Goal: Task Accomplishment & Management: Use online tool/utility

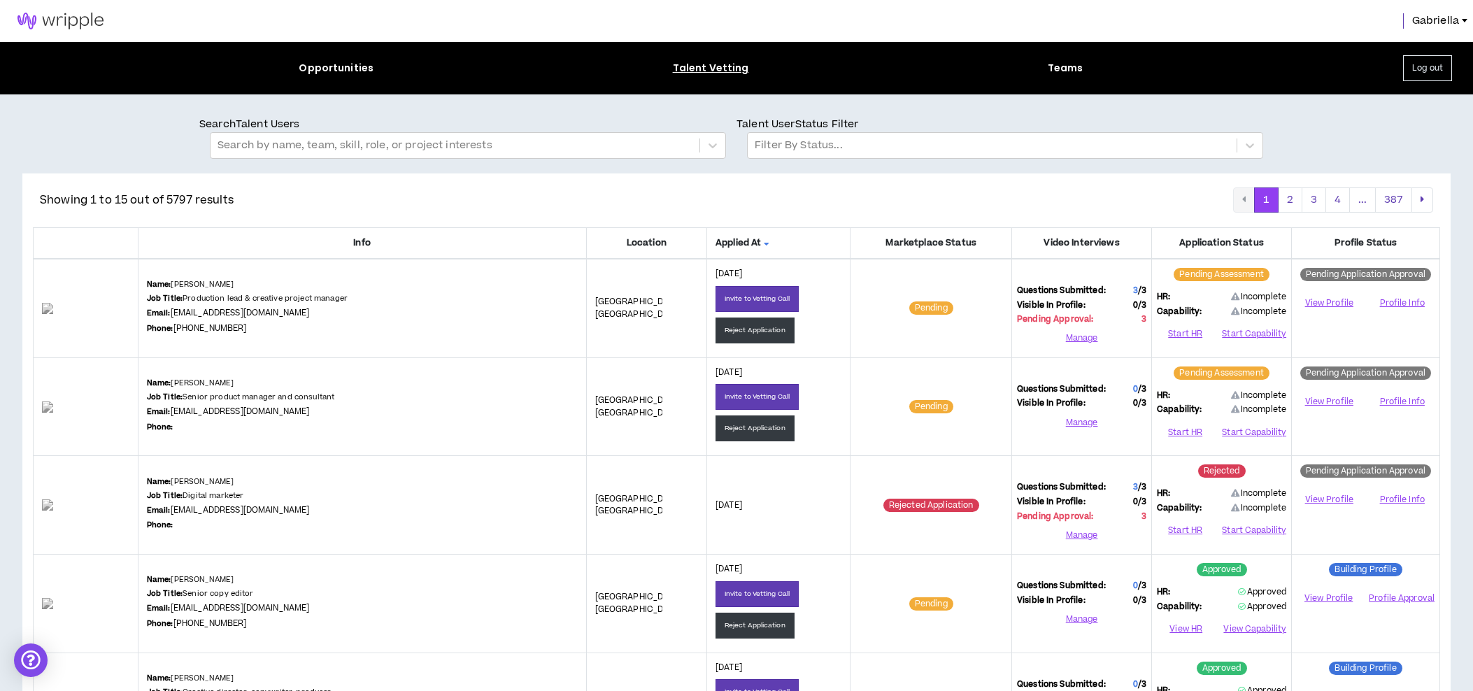
click at [1434, 68] on button "Log out" at bounding box center [1427, 68] width 49 height 26
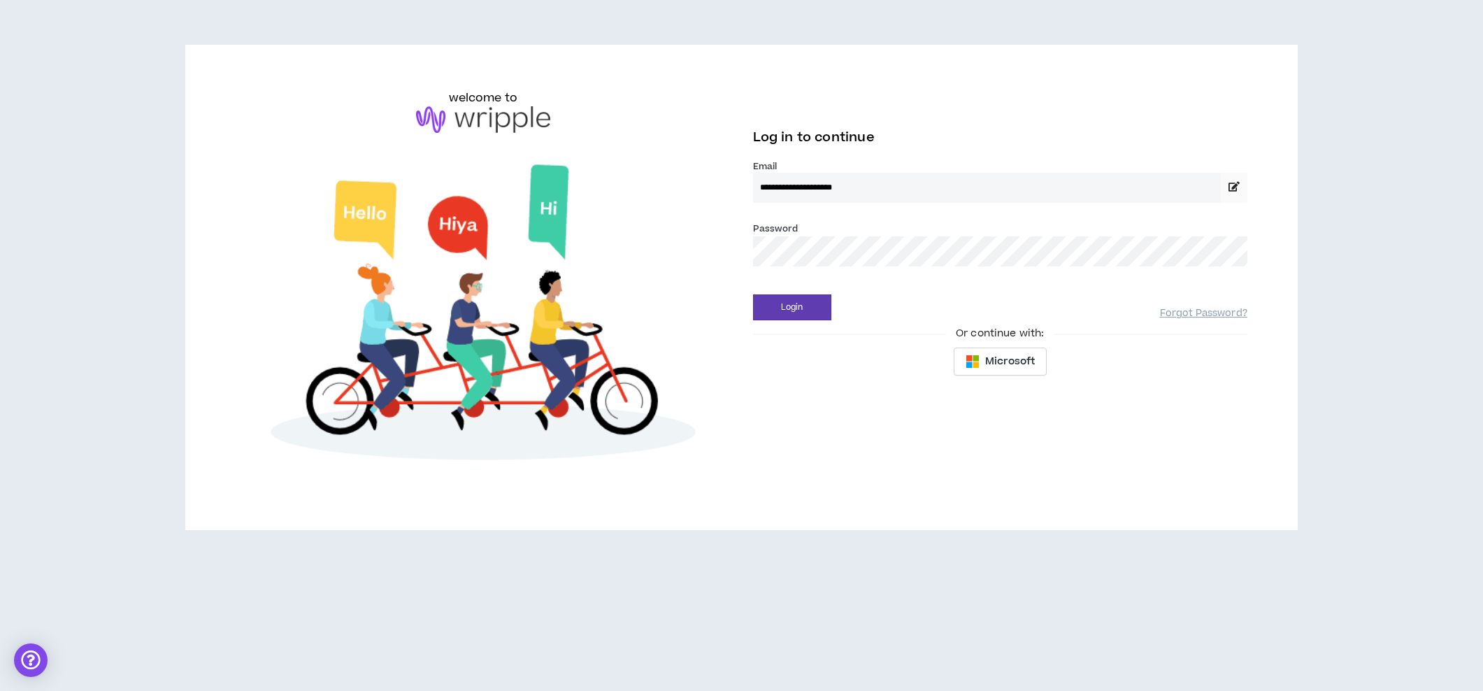
click at [792, 307] on button "Login" at bounding box center [792, 307] width 78 height 26
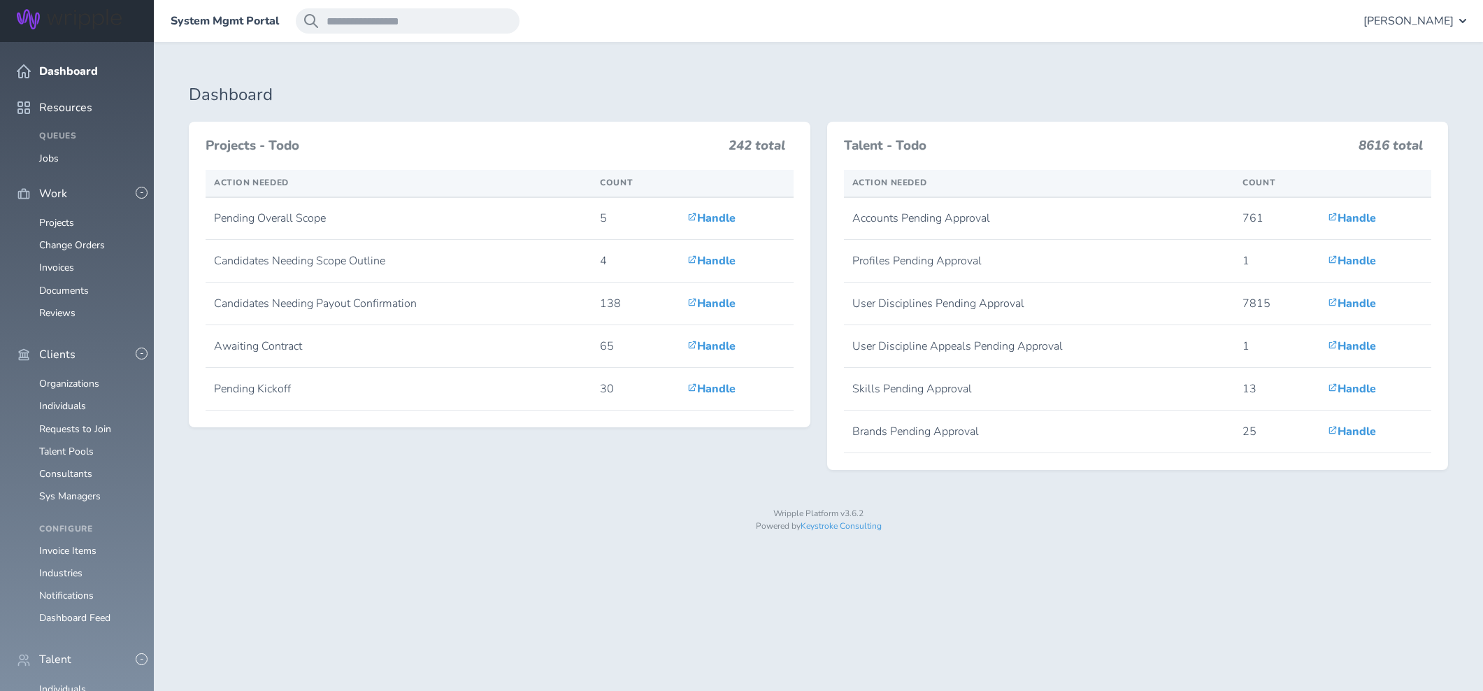
click at [1406, 24] on span "[PERSON_NAME]" at bounding box center [1409, 21] width 90 height 13
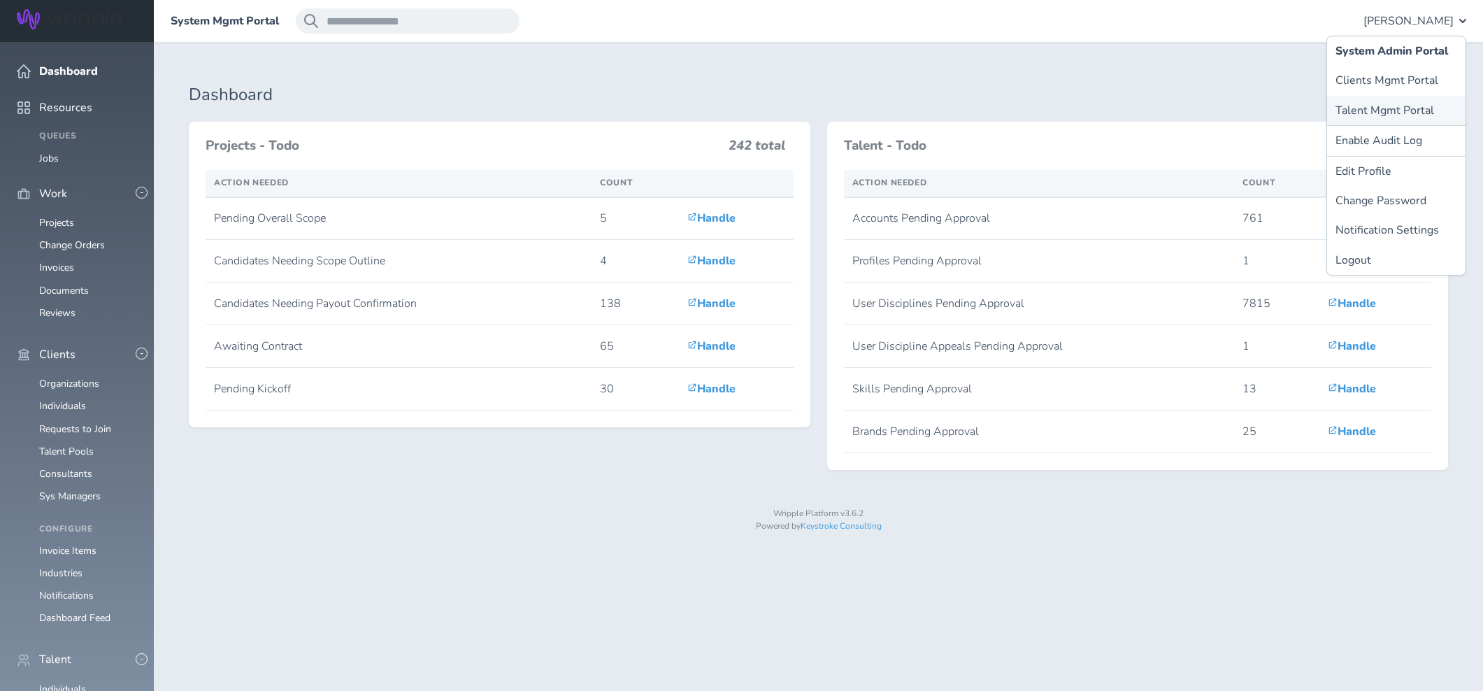
click at [1371, 105] on link "Talent Mgmt Portal" at bounding box center [1396, 110] width 138 height 29
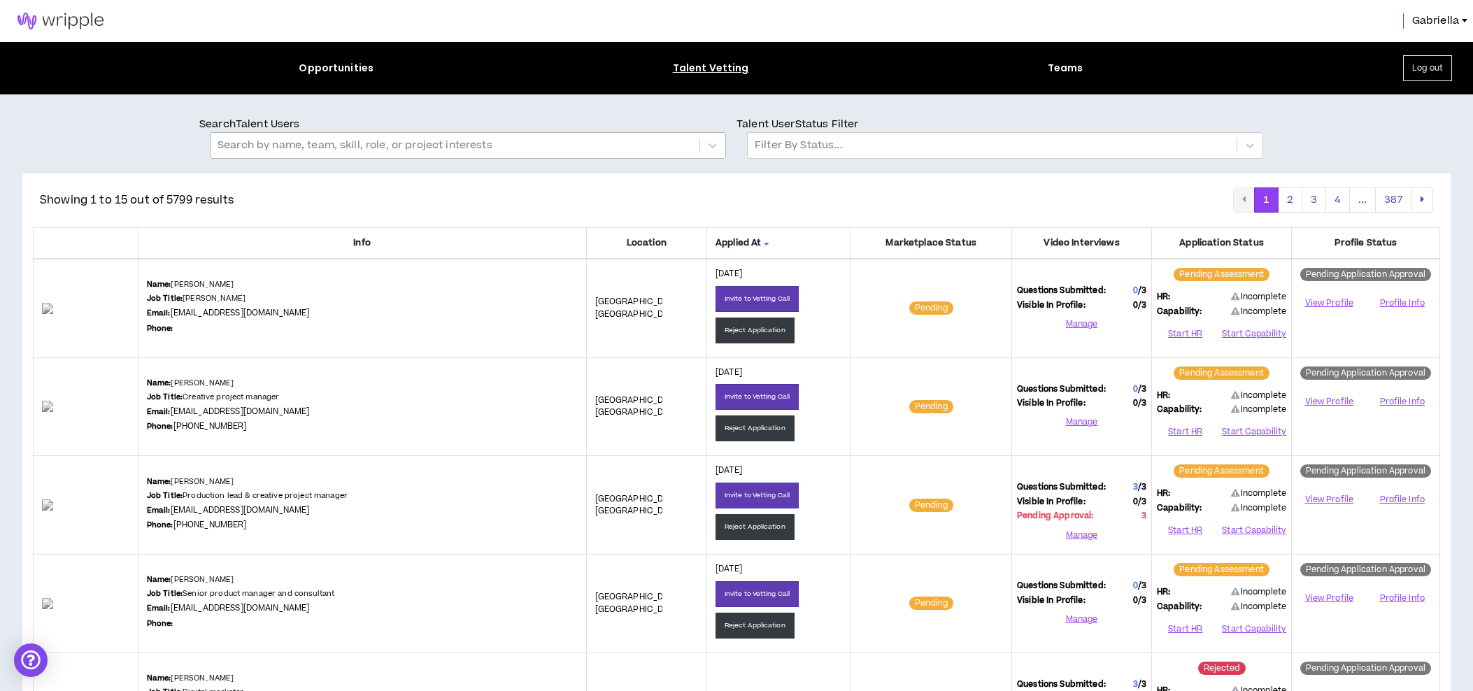
click at [480, 148] on div at bounding box center [454, 145] width 475 height 18
type input "******"
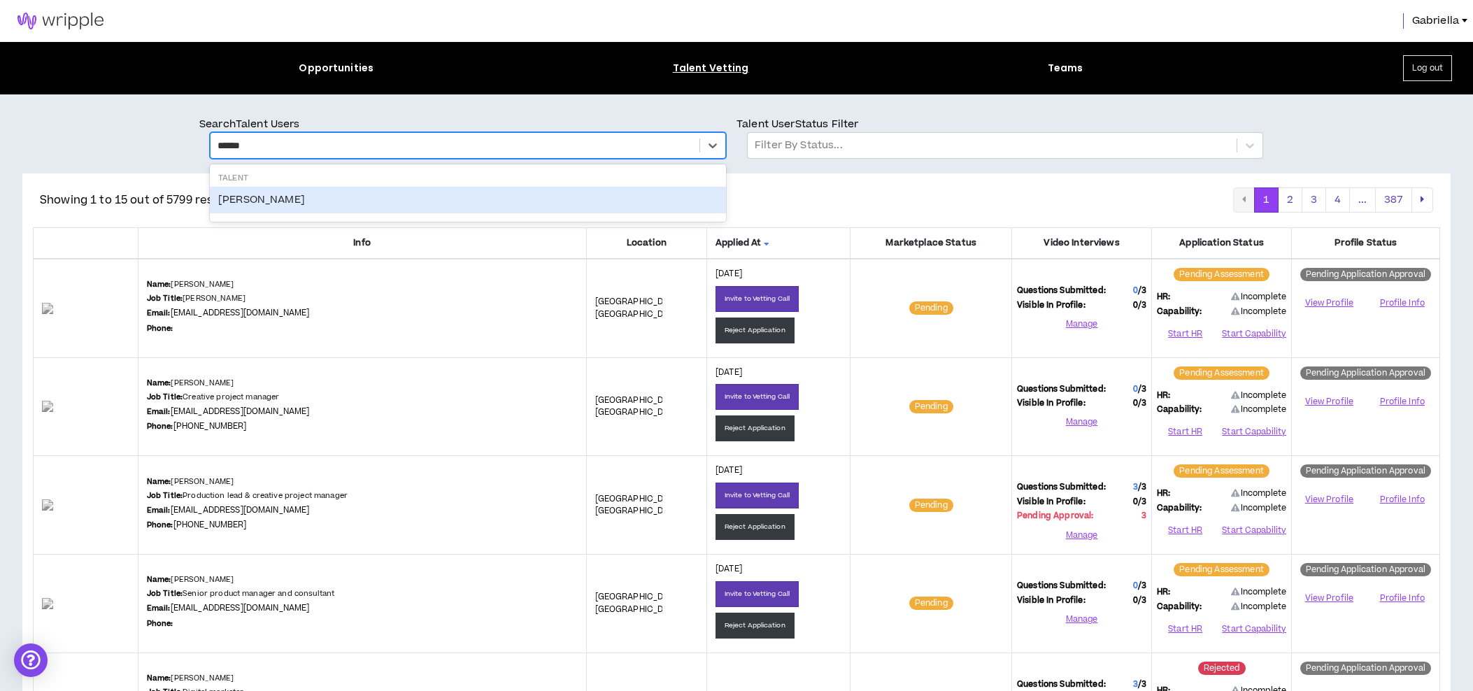
click at [248, 194] on div "Pam Alvord" at bounding box center [468, 200] width 516 height 27
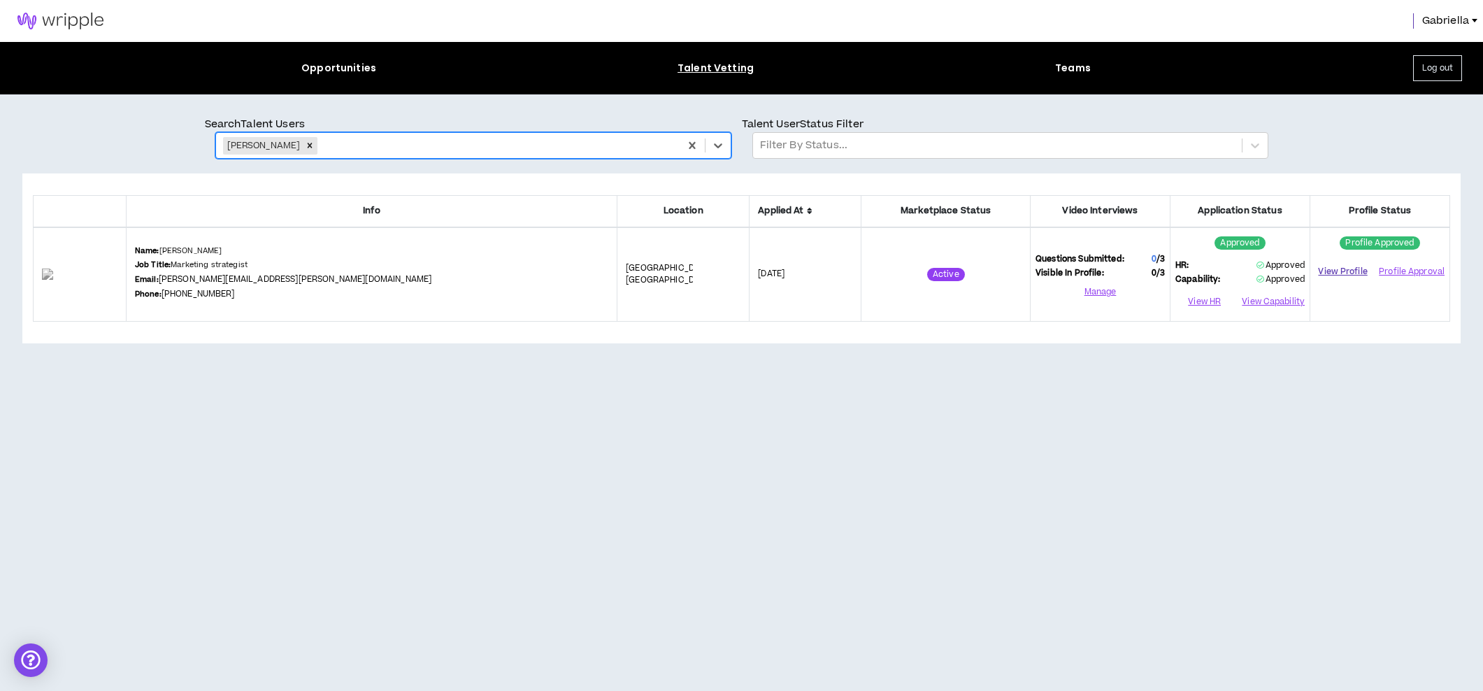
click at [1345, 272] on link "View Profile" at bounding box center [1342, 271] width 55 height 24
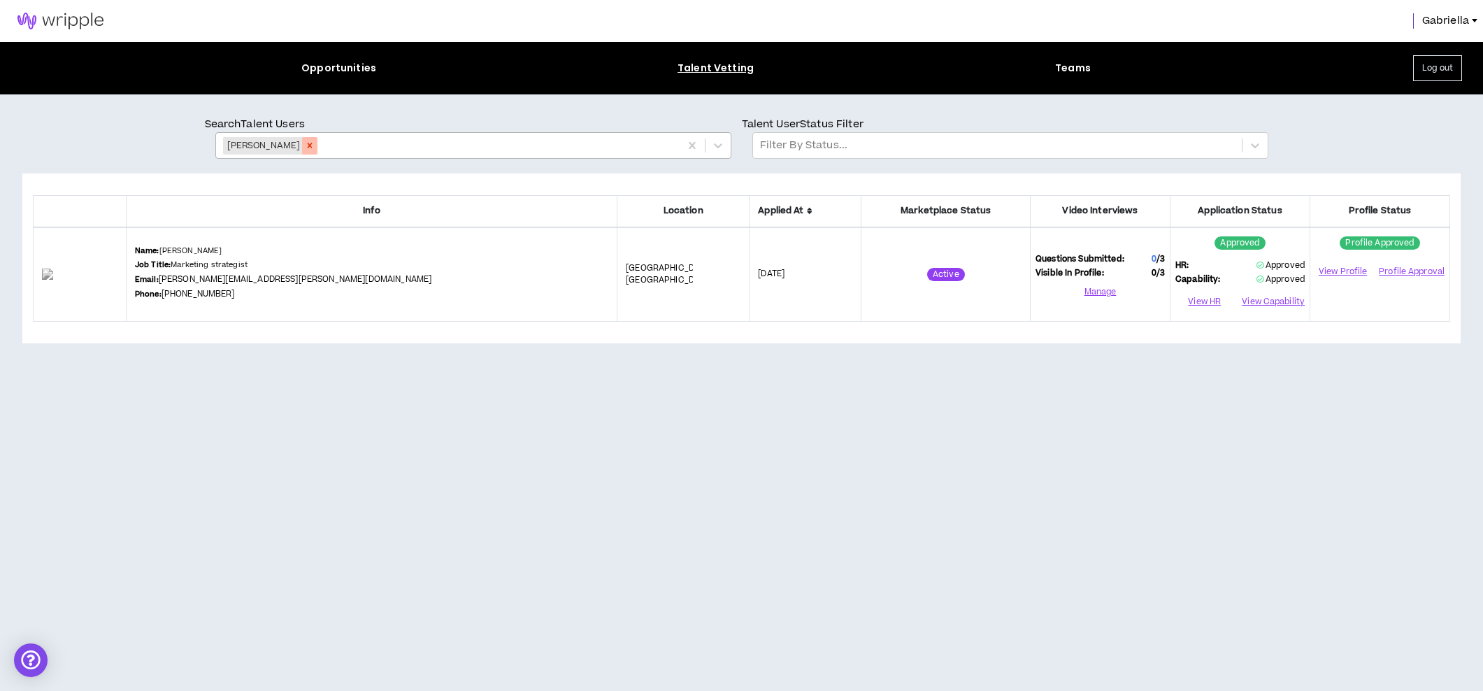
click at [305, 143] on icon "Remove Pam Alvord" at bounding box center [310, 146] width 10 height 10
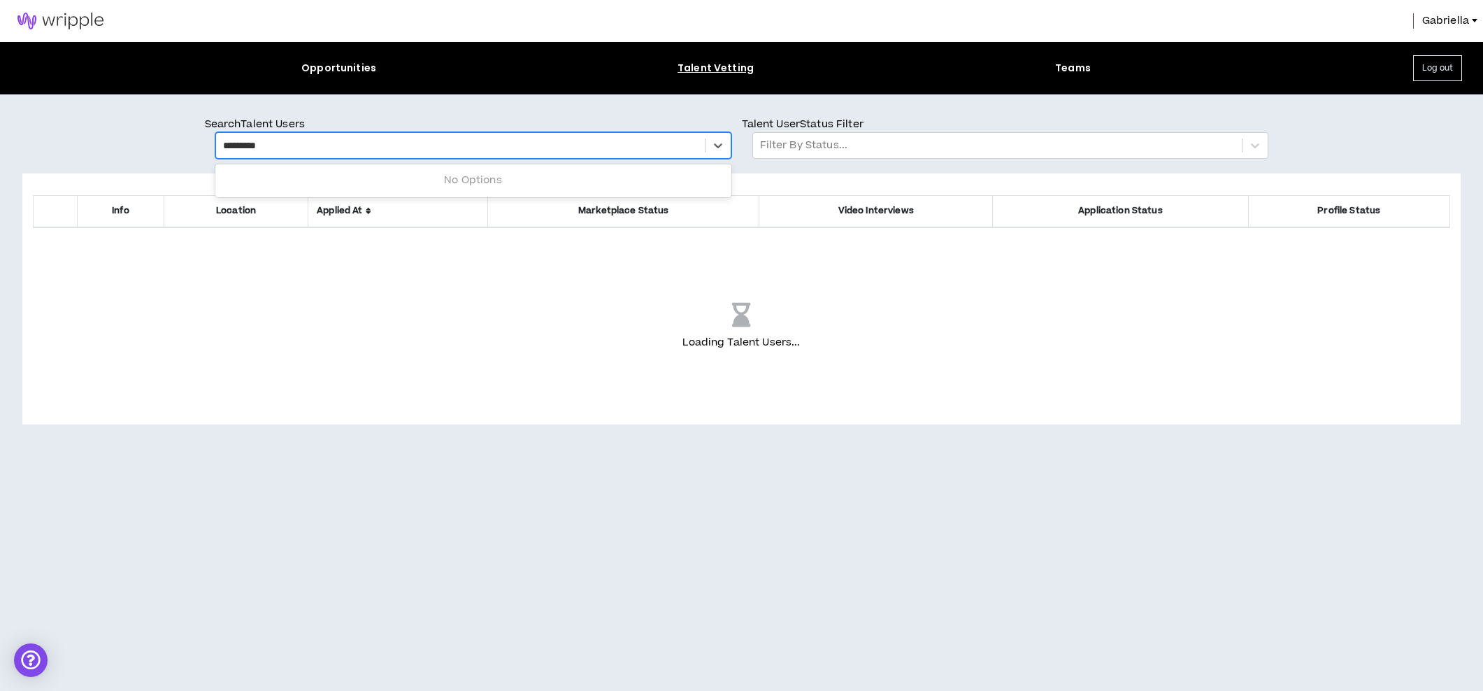
type input "**********"
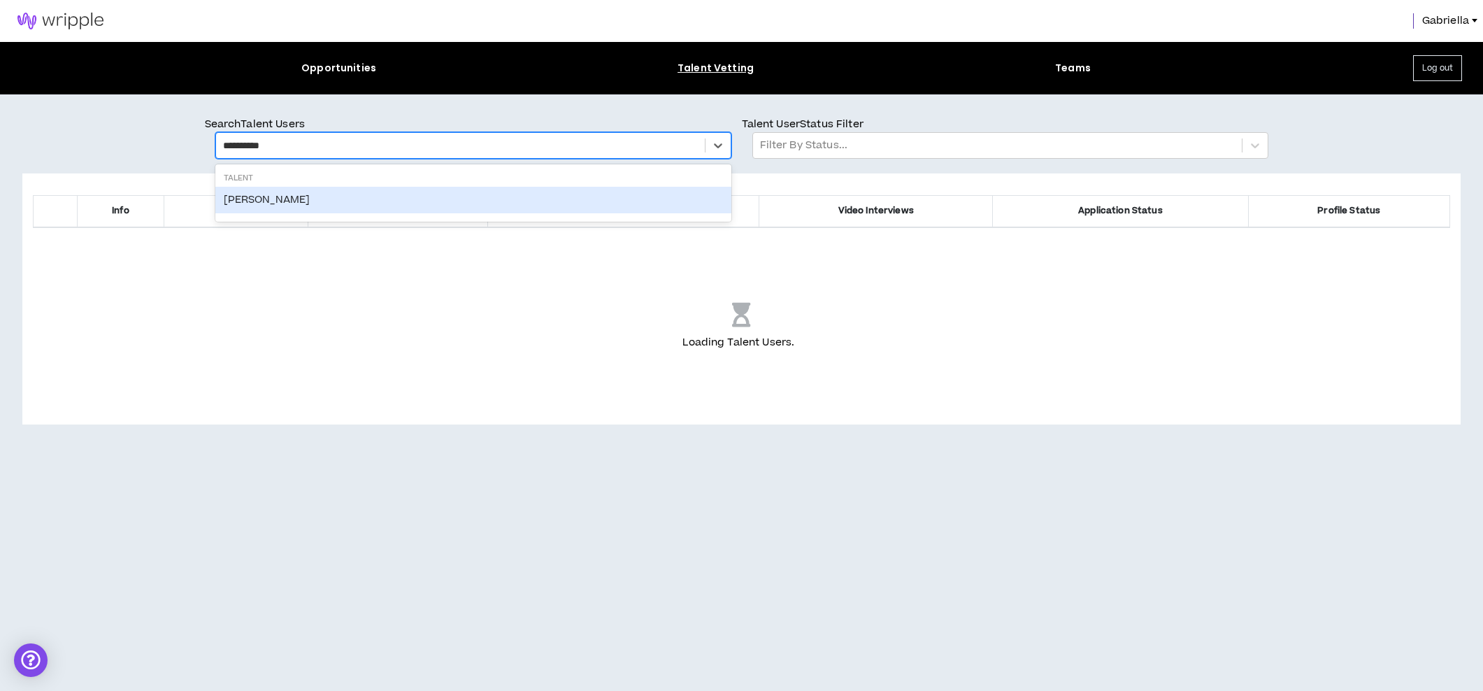
click at [255, 200] on div "Danielle Deabler" at bounding box center [473, 200] width 516 height 27
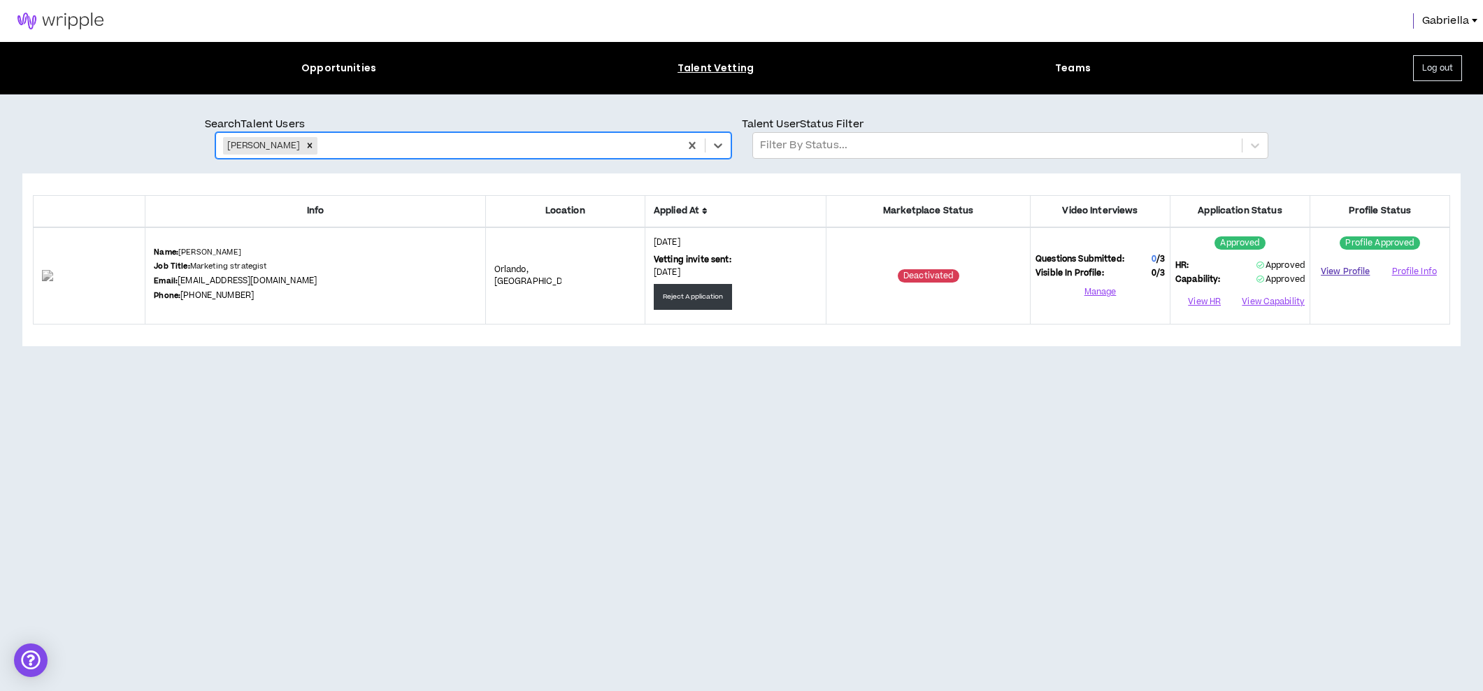
click at [1358, 273] on link "View Profile" at bounding box center [1345, 271] width 61 height 24
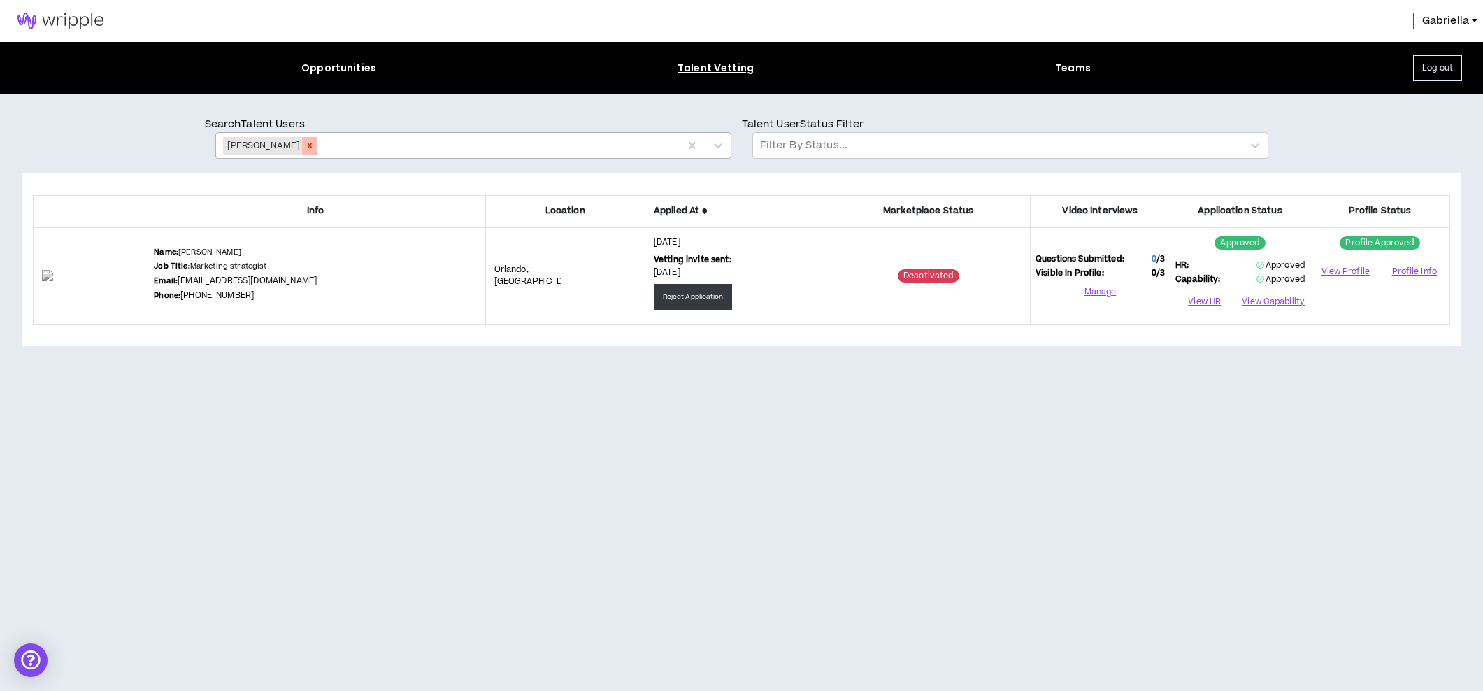
click at [306, 143] on icon "Remove Danielle Deabler" at bounding box center [310, 146] width 10 height 10
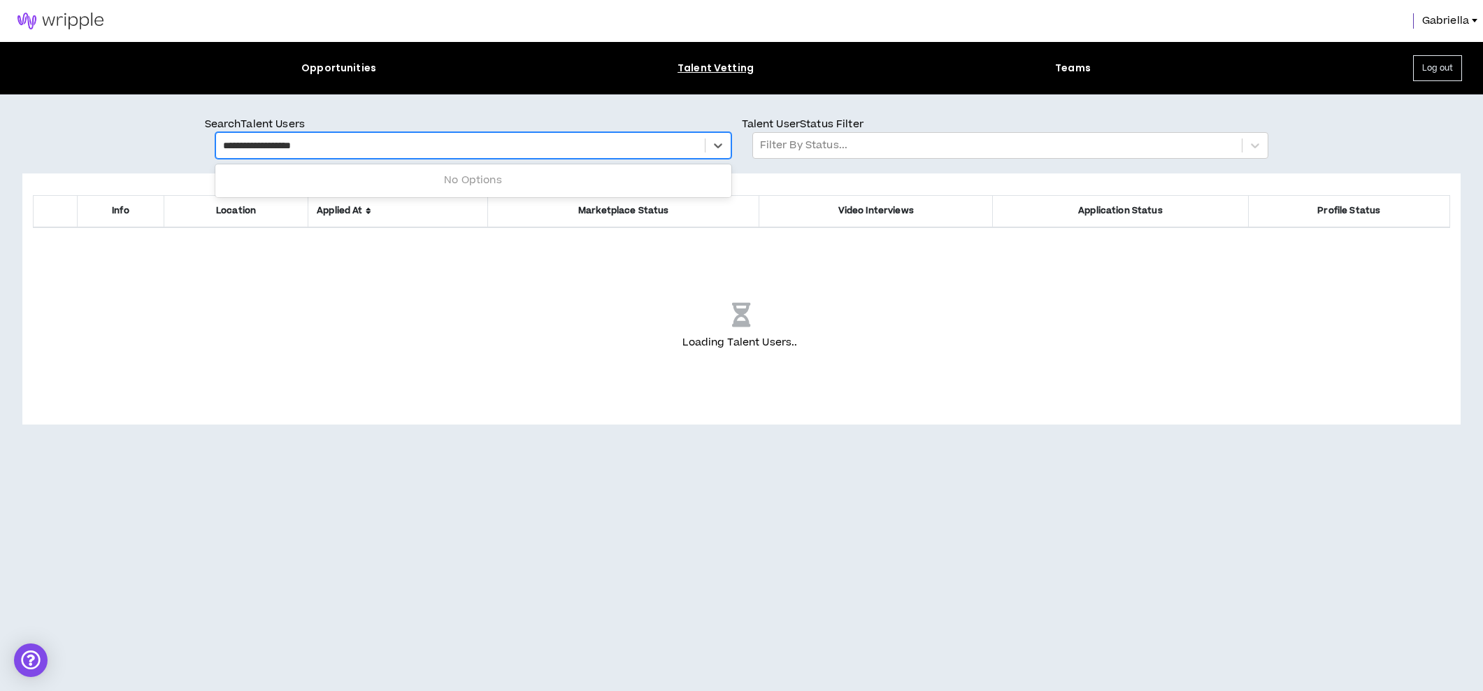
type input "**********"
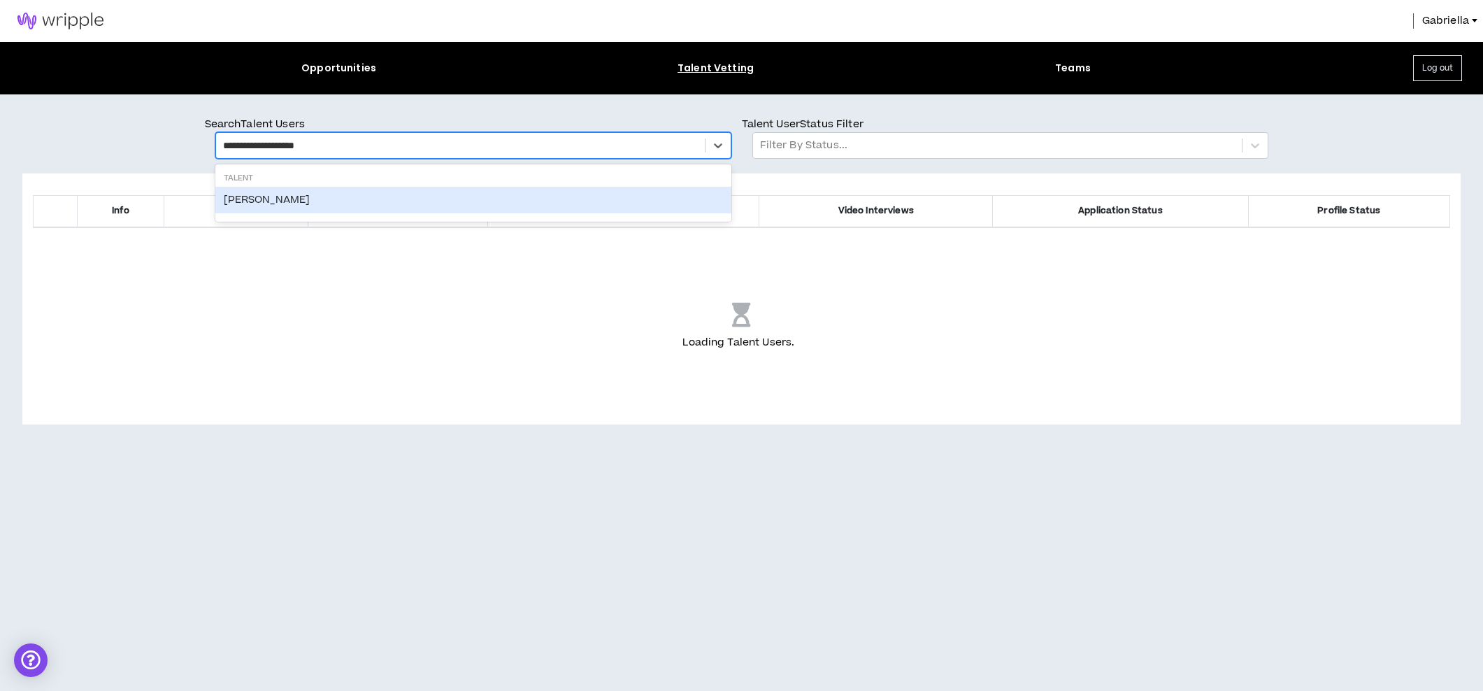
click at [289, 201] on div "Jennifer Blankenship" at bounding box center [473, 200] width 516 height 27
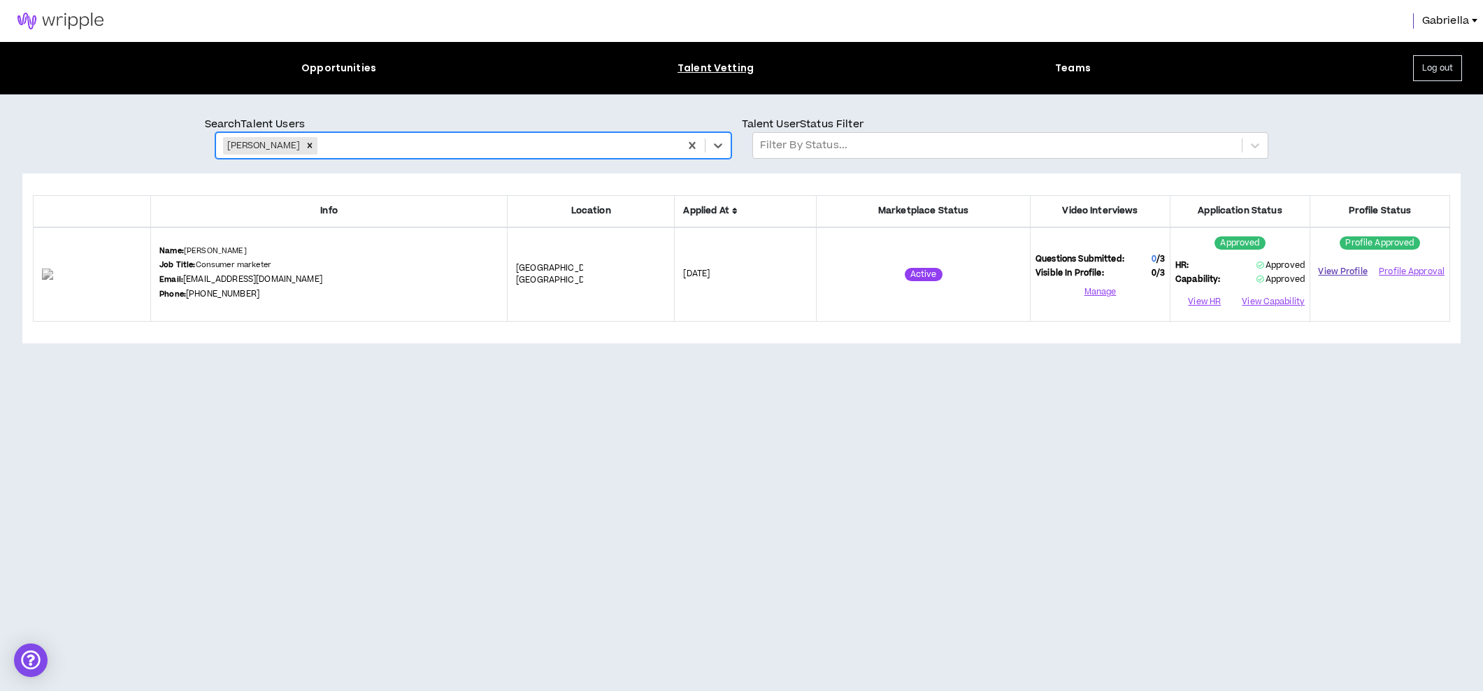
click at [1348, 271] on link "View Profile" at bounding box center [1342, 271] width 55 height 24
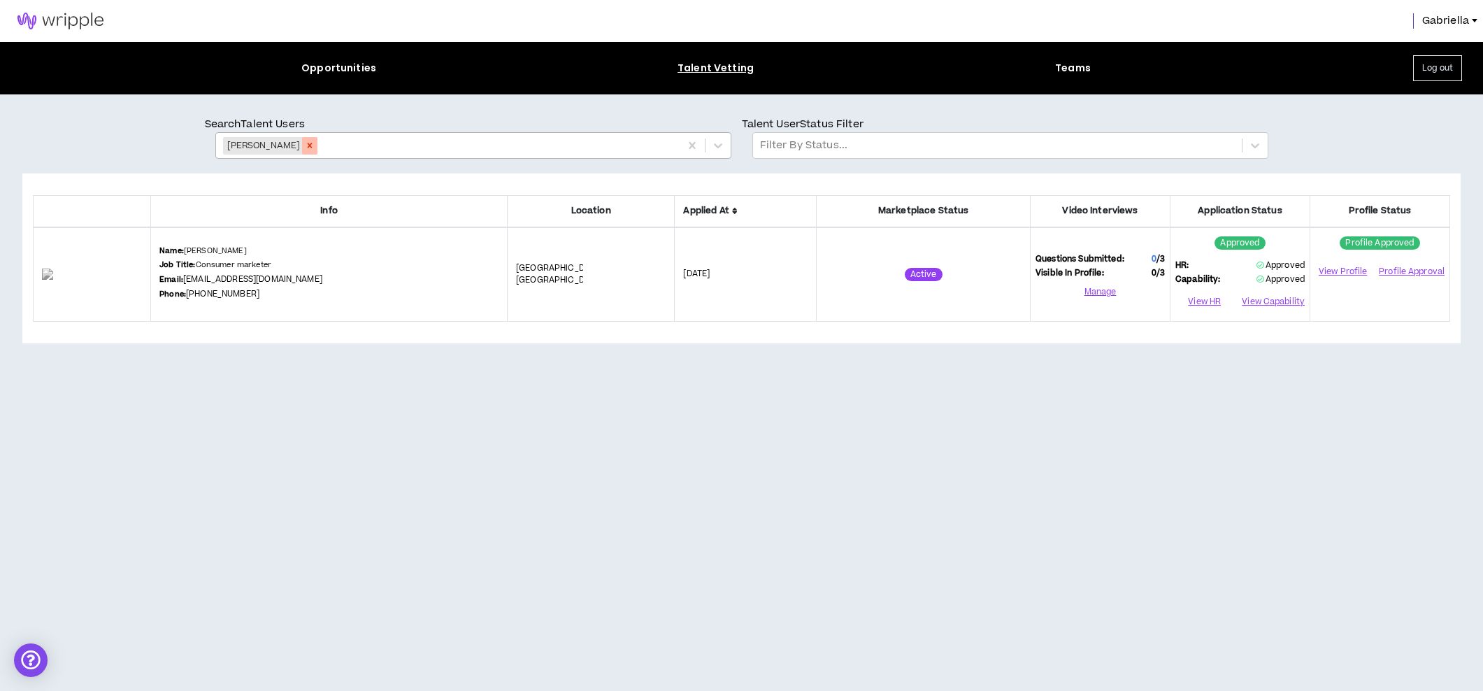
click at [315, 150] on icon "Remove Jennifer Blankenship" at bounding box center [310, 146] width 10 height 10
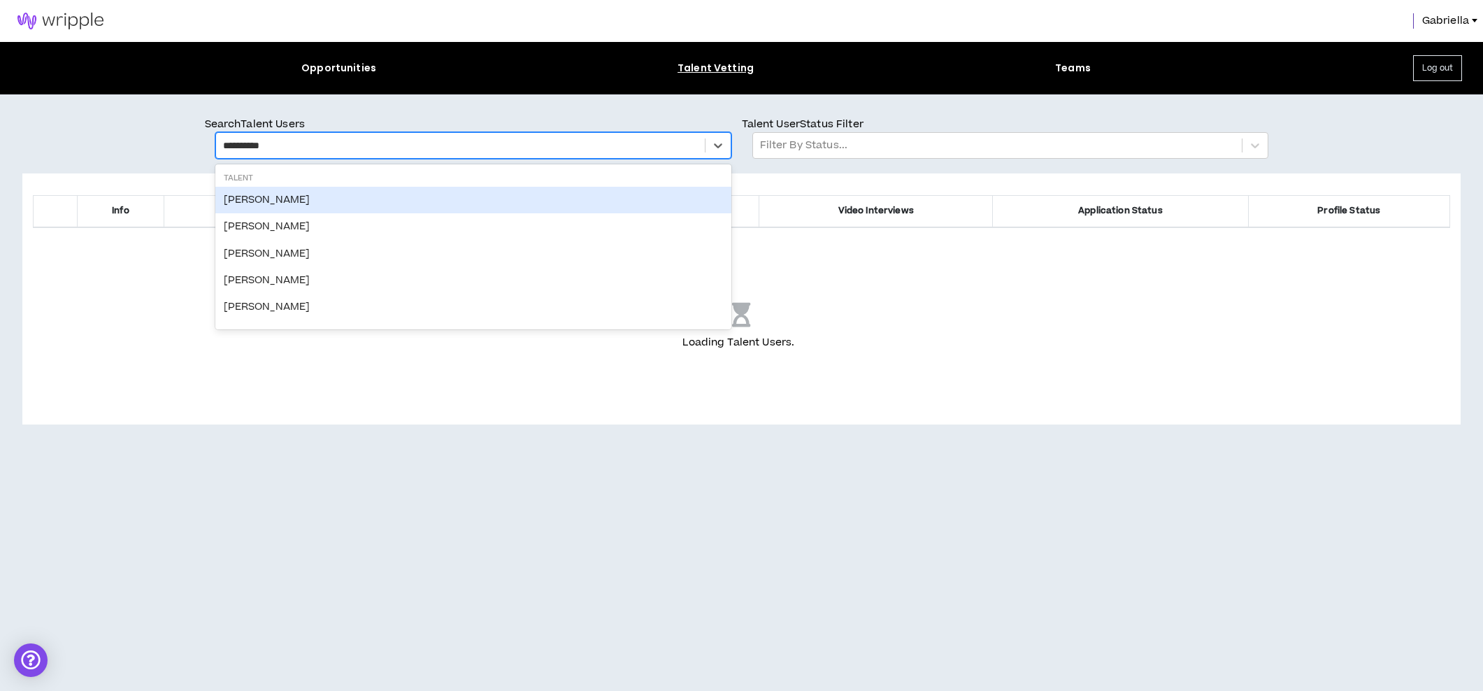
type input "**********"
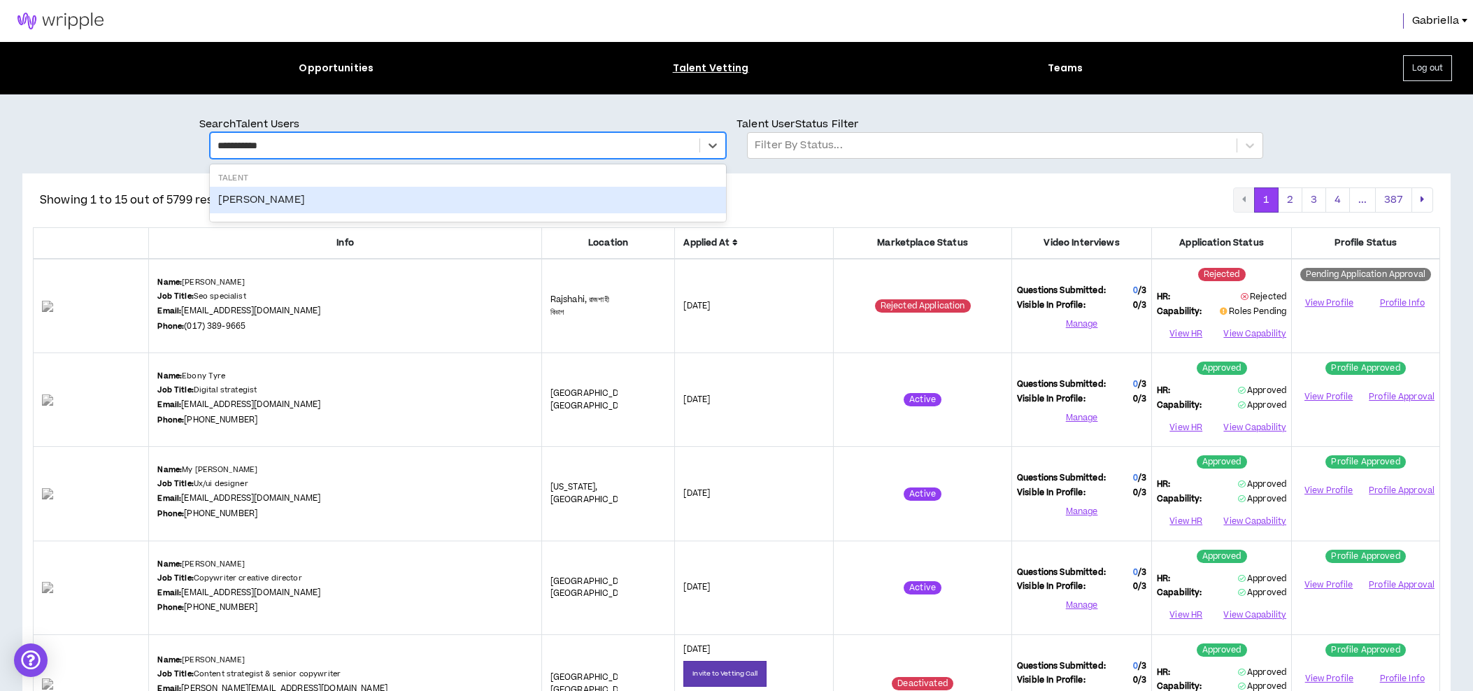
click at [277, 197] on div "Christine Magda" at bounding box center [468, 200] width 516 height 27
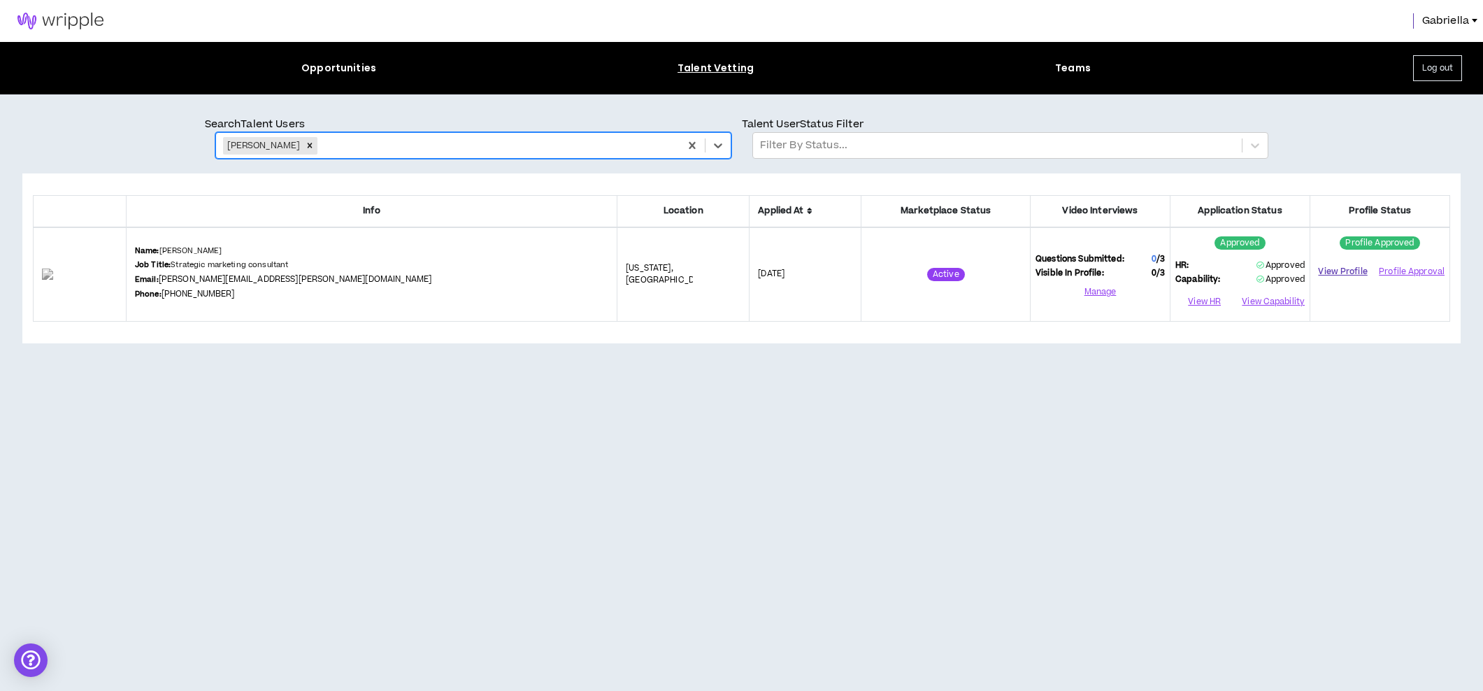
click at [1344, 271] on link "View Profile" at bounding box center [1342, 271] width 55 height 24
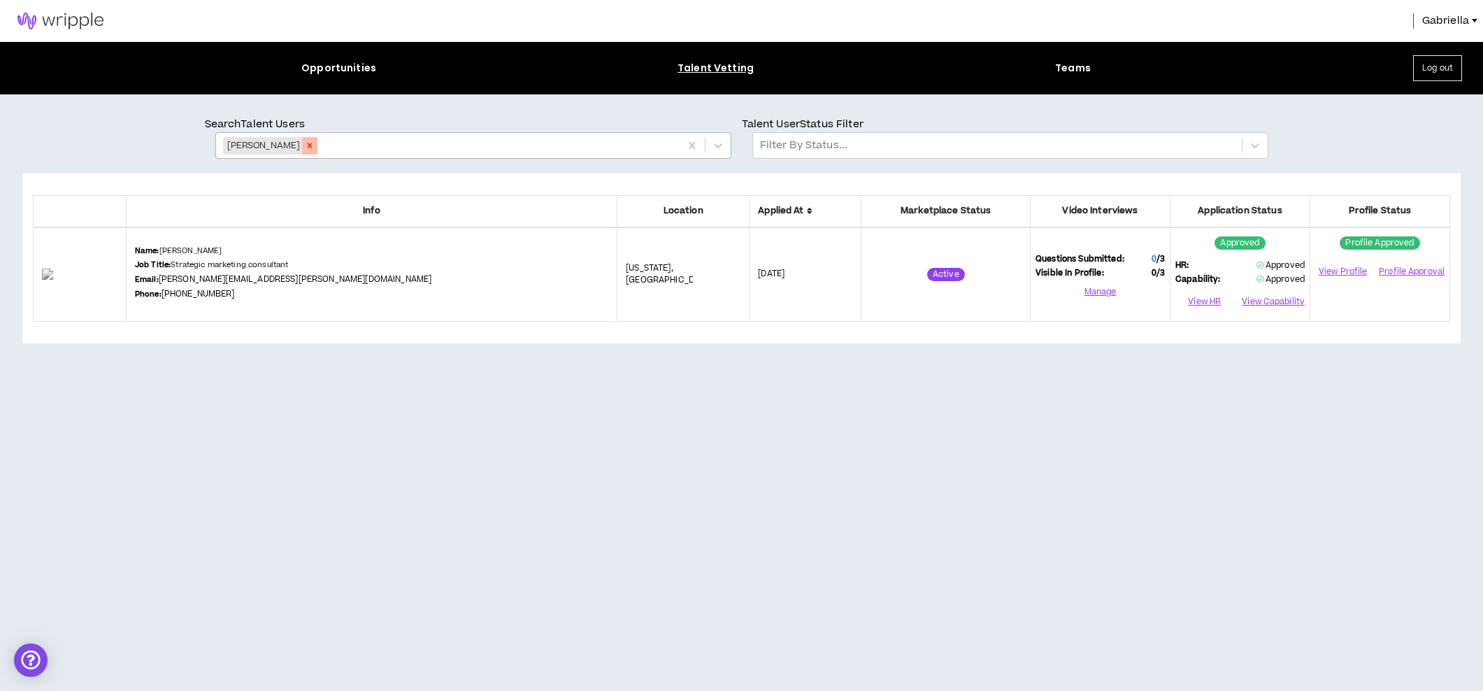
click at [315, 150] on div "Remove Christine Magda" at bounding box center [309, 145] width 15 height 17
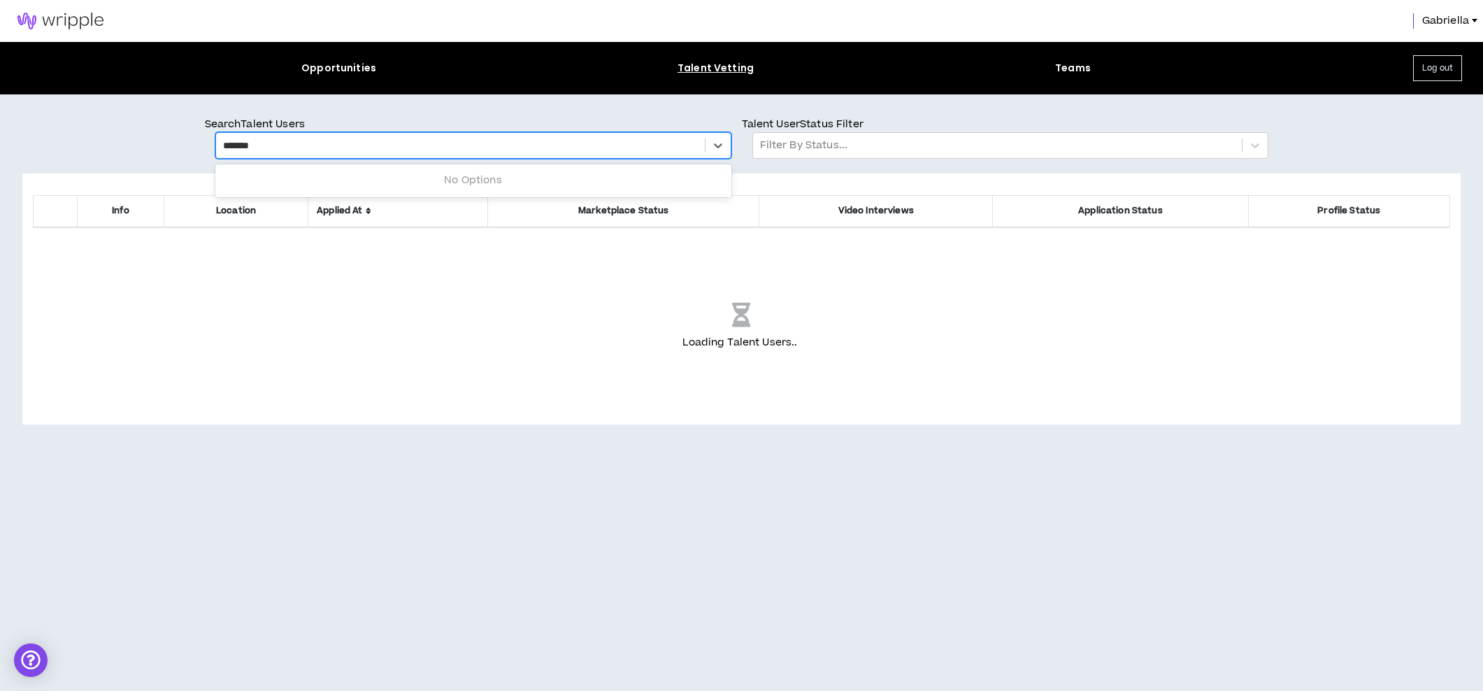
type input "********"
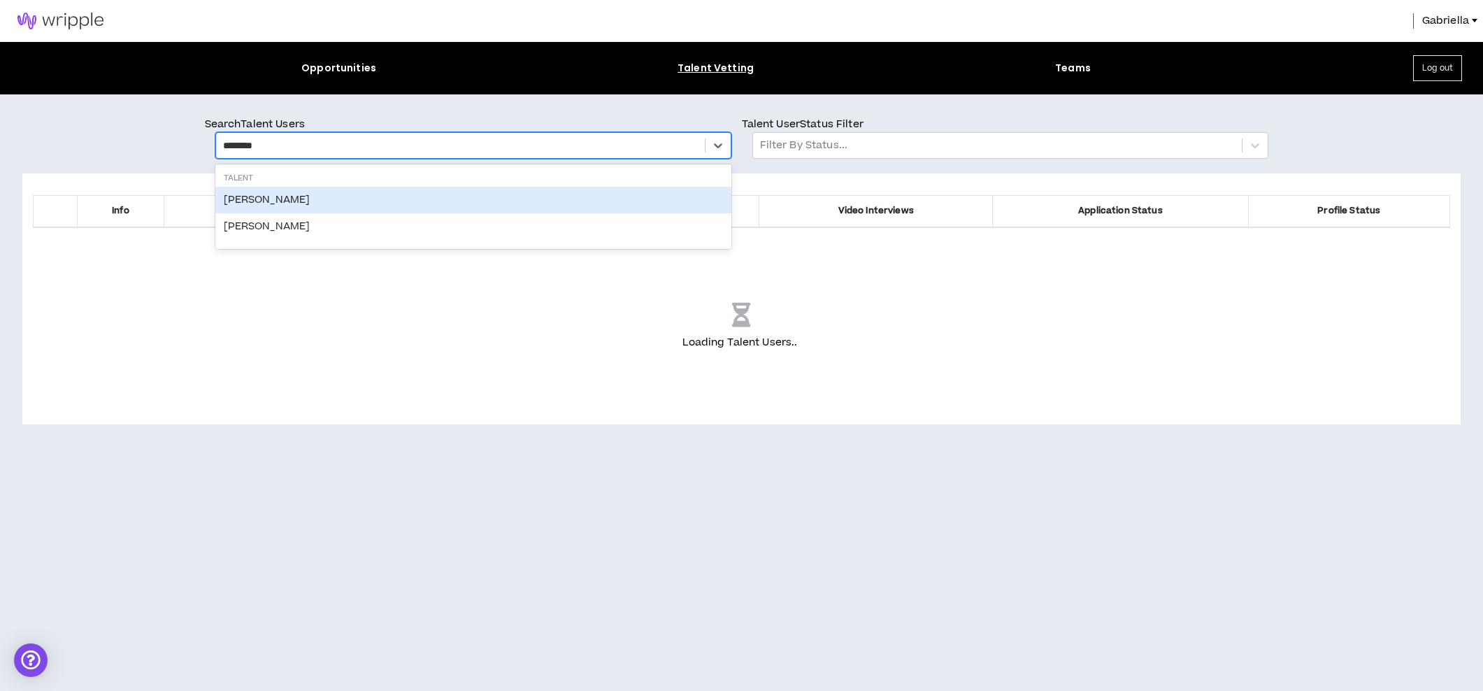
click at [283, 199] on div "Andrea Pedersen" at bounding box center [473, 200] width 516 height 27
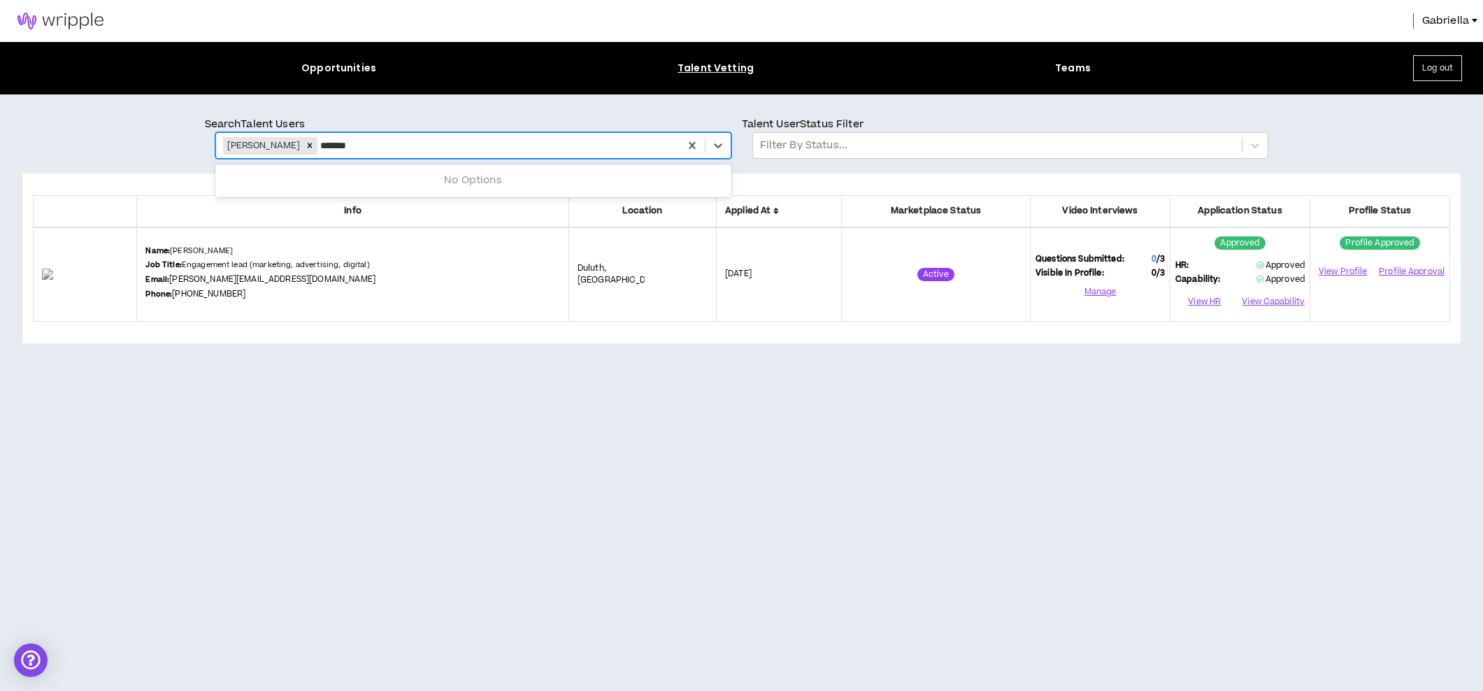
type input "********"
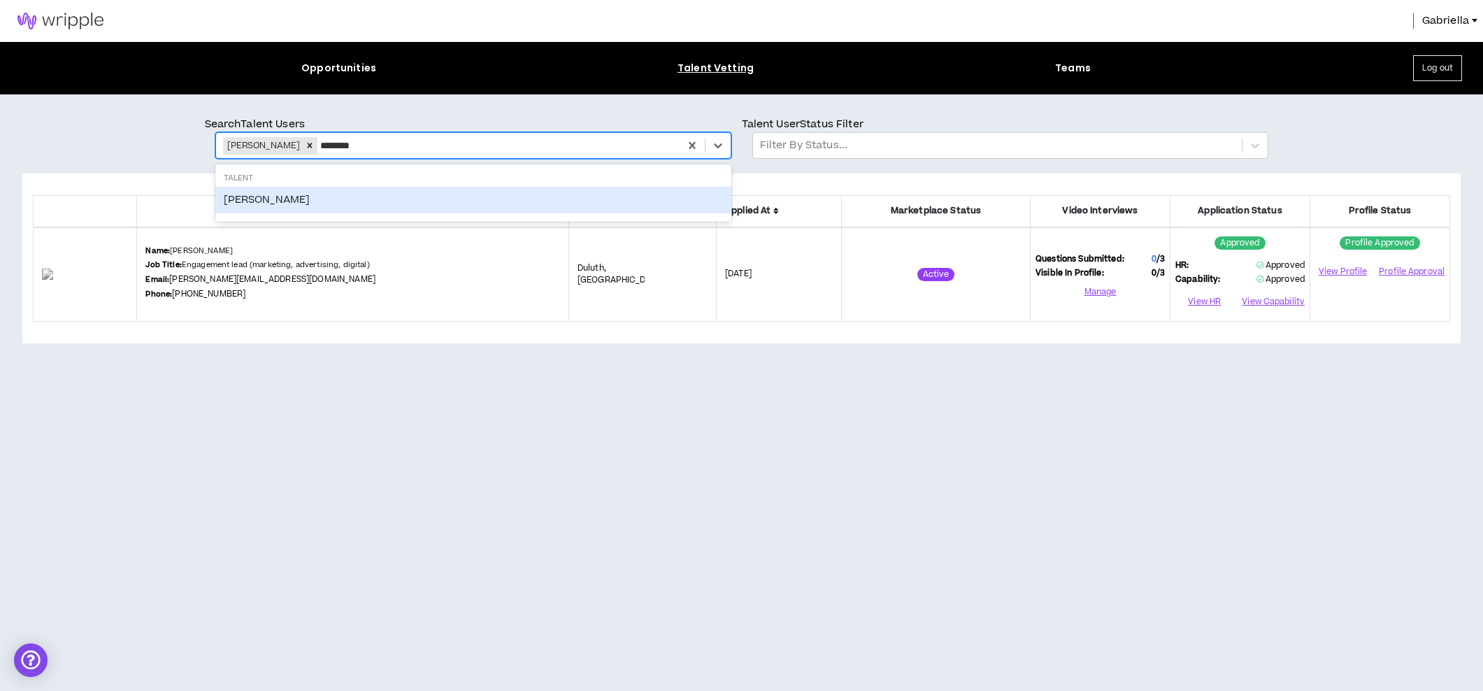
click at [291, 204] on div "Andrea Pimentel" at bounding box center [473, 200] width 516 height 27
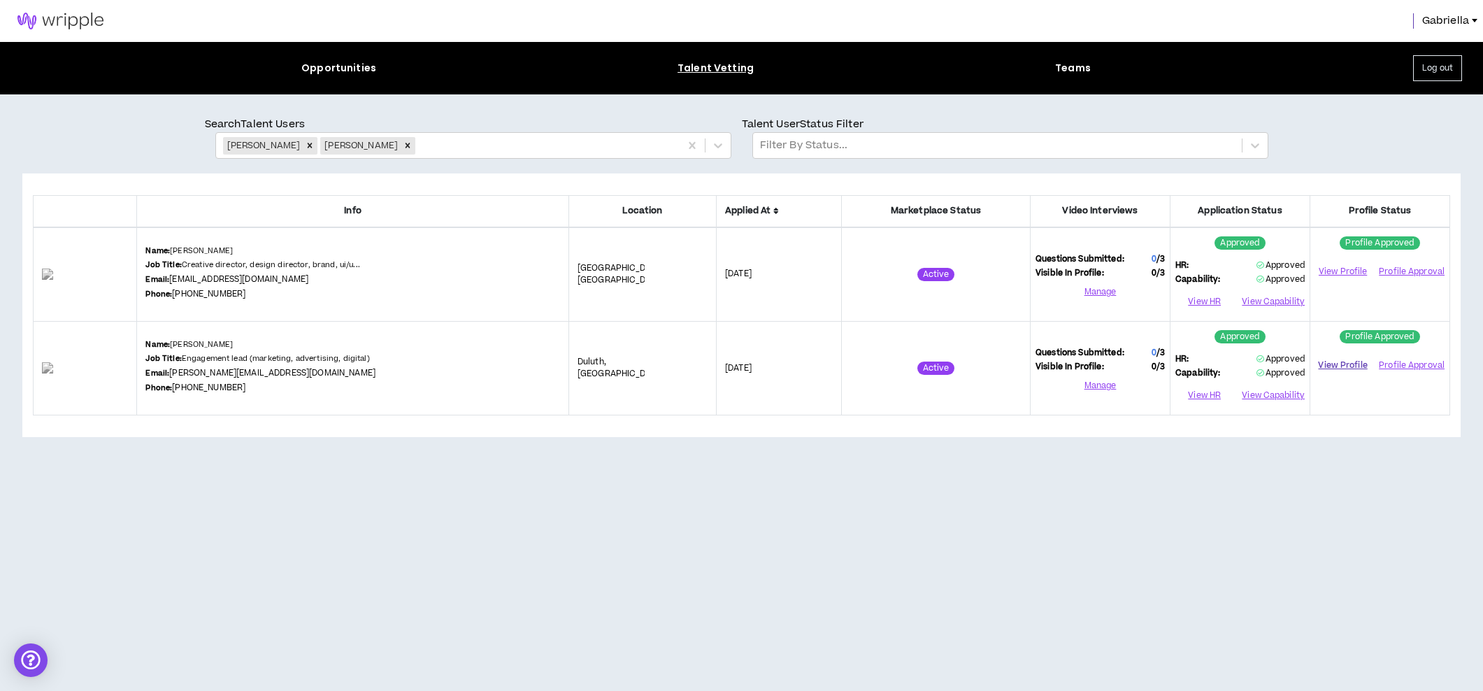
click at [1340, 362] on link "View Profile" at bounding box center [1342, 365] width 55 height 24
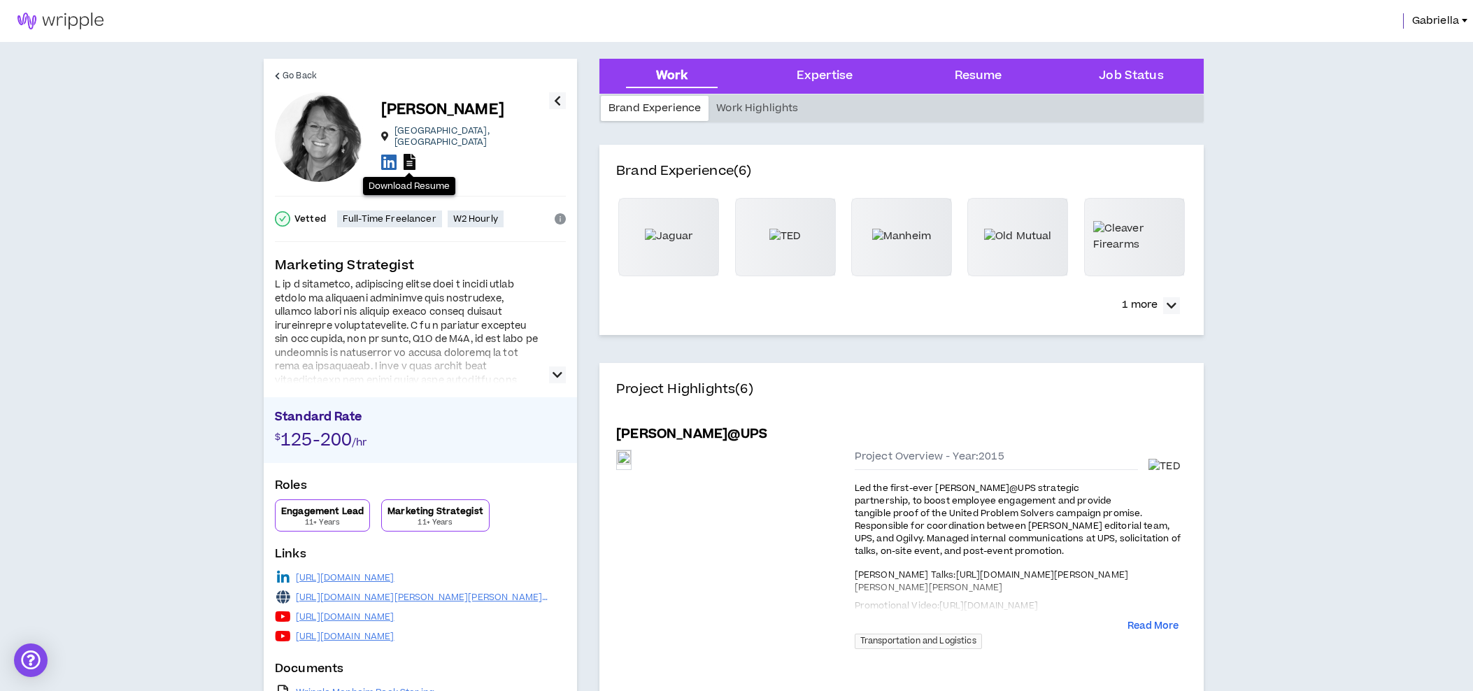
click at [411, 156] on icon at bounding box center [410, 162] width 12 height 16
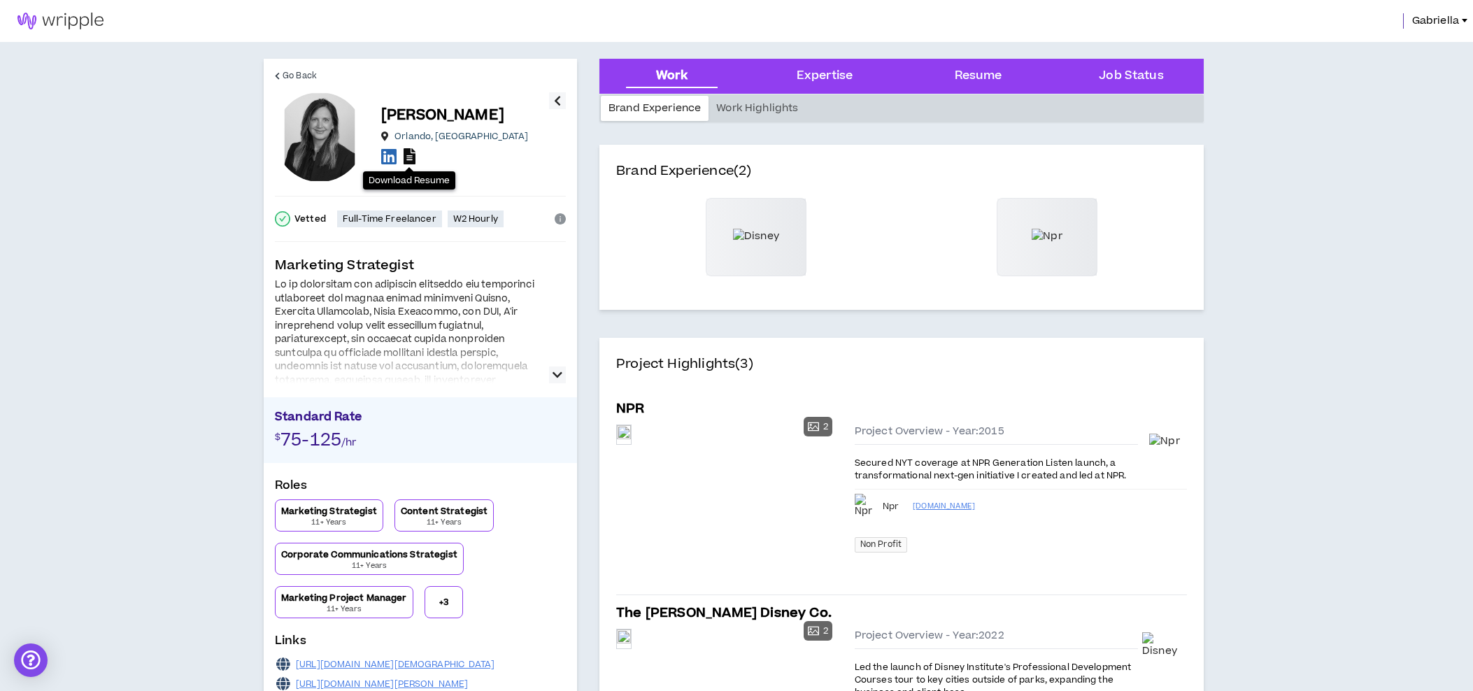
click at [410, 160] on icon at bounding box center [410, 156] width 12 height 16
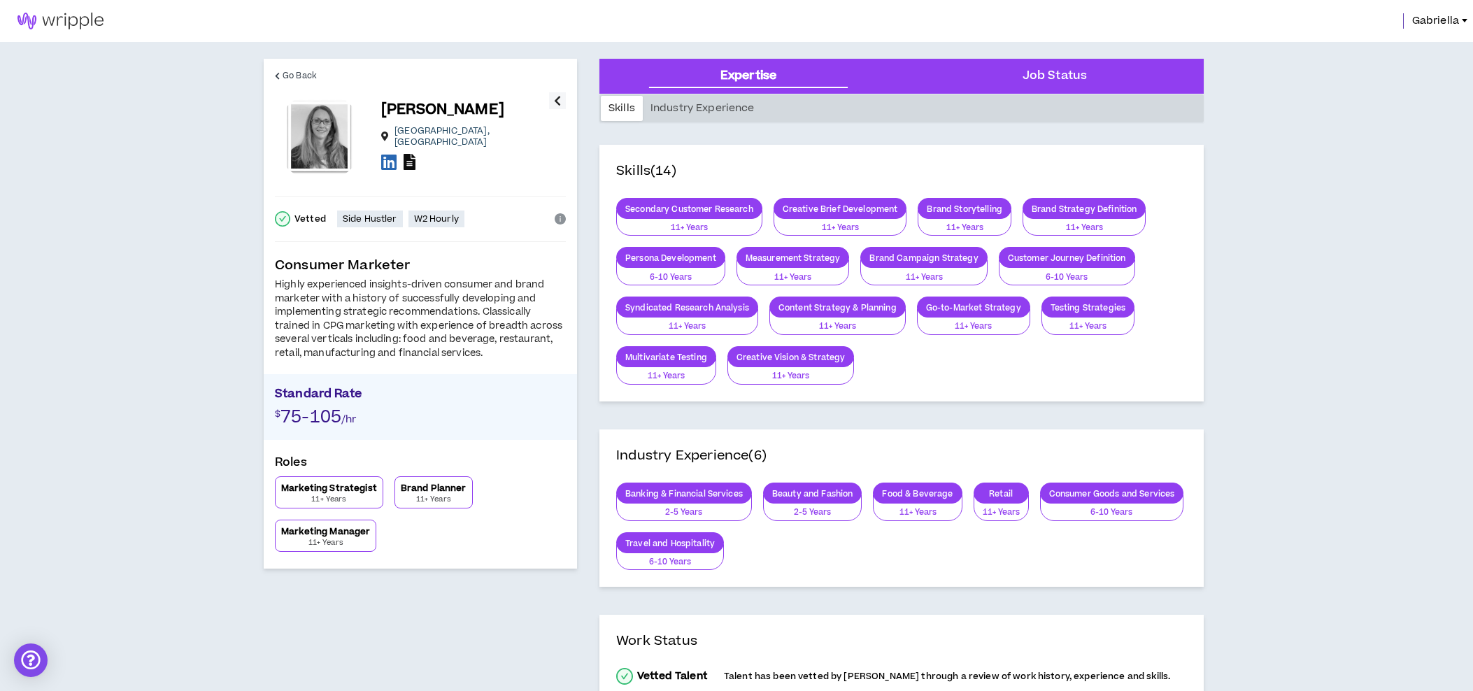
click at [411, 159] on icon at bounding box center [410, 162] width 12 height 16
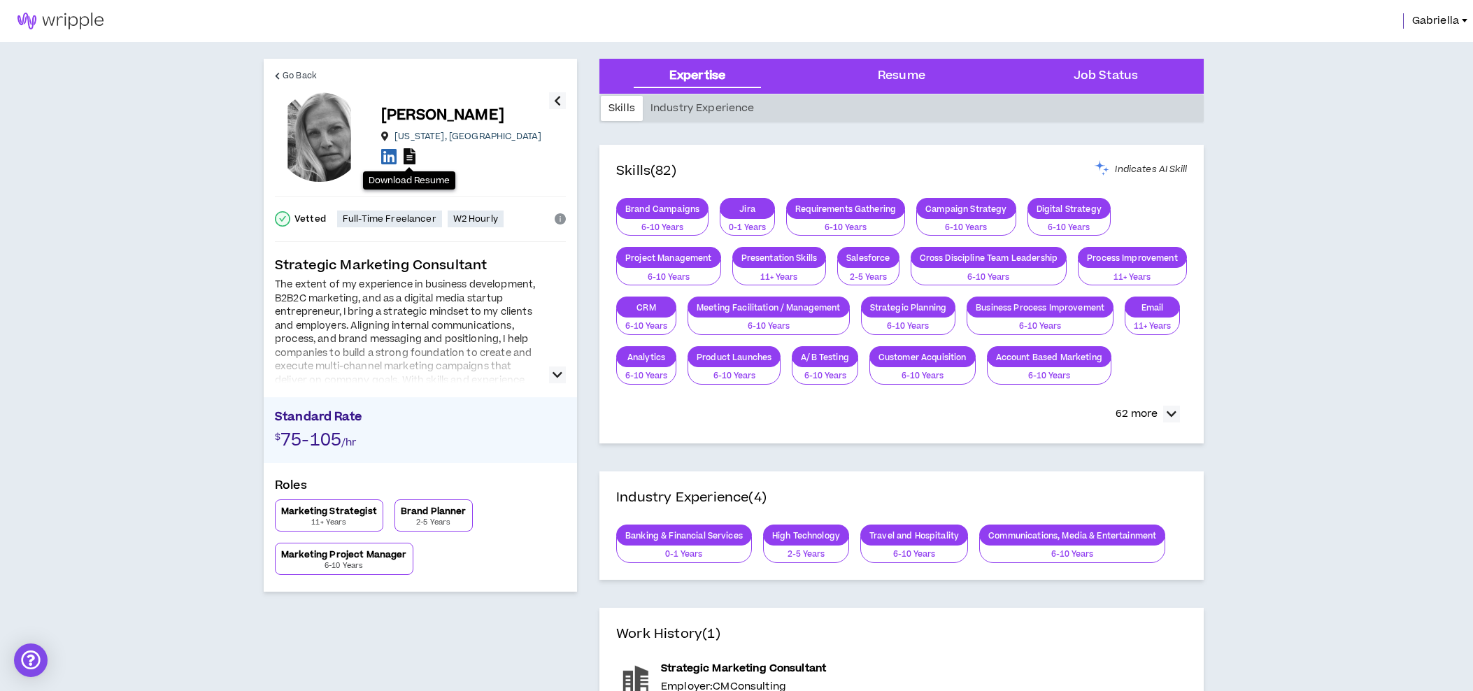
click at [410, 159] on icon at bounding box center [410, 156] width 12 height 16
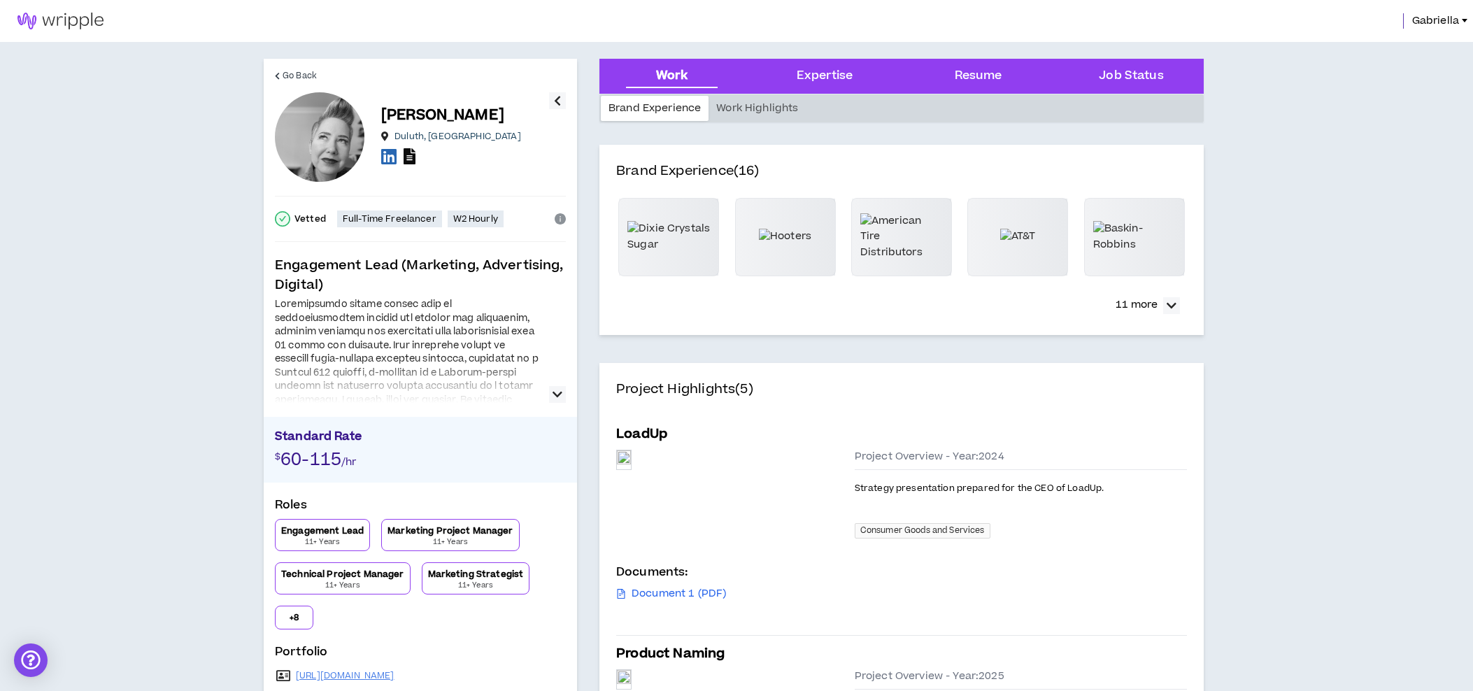
click at [415, 158] on icon at bounding box center [410, 156] width 12 height 16
